Goal: Find specific page/section: Find specific page/section

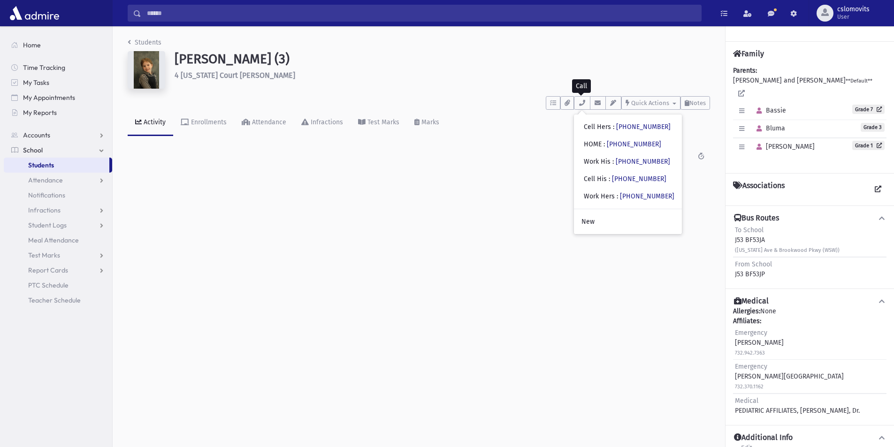
click at [47, 167] on span "Students" at bounding box center [41, 165] width 26 height 8
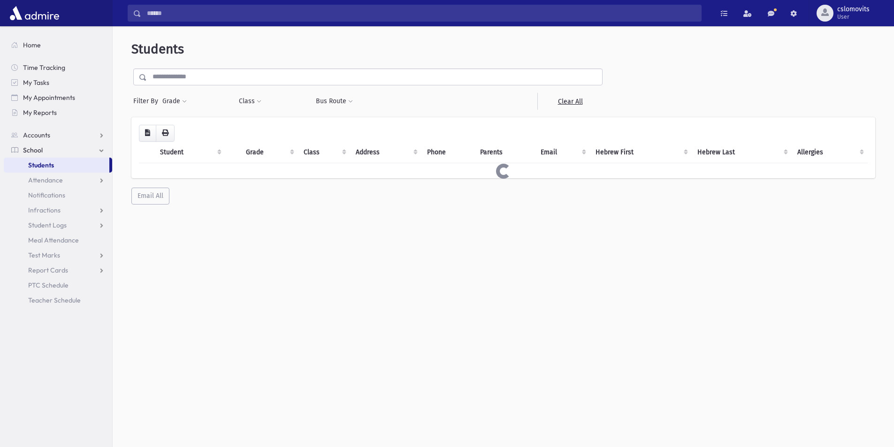
click at [181, 80] on input "text" at bounding box center [374, 77] width 455 height 17
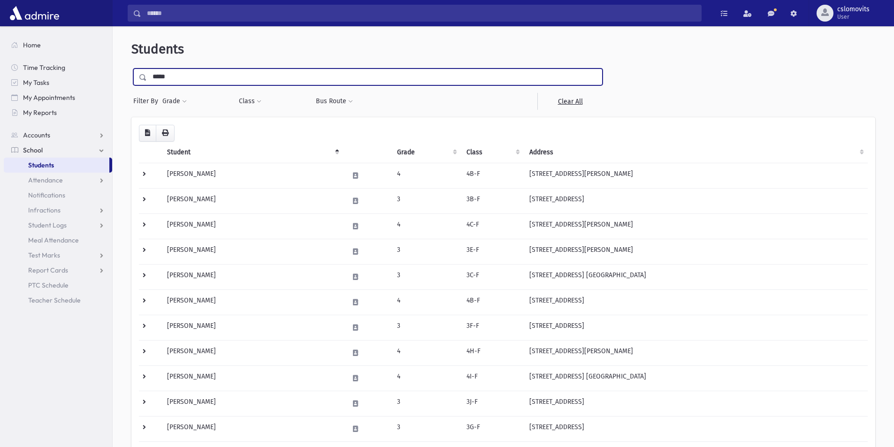
type input "*****"
click at [131, 69] on input "submit" at bounding box center [144, 75] width 26 height 13
